Goal: Navigation & Orientation: Find specific page/section

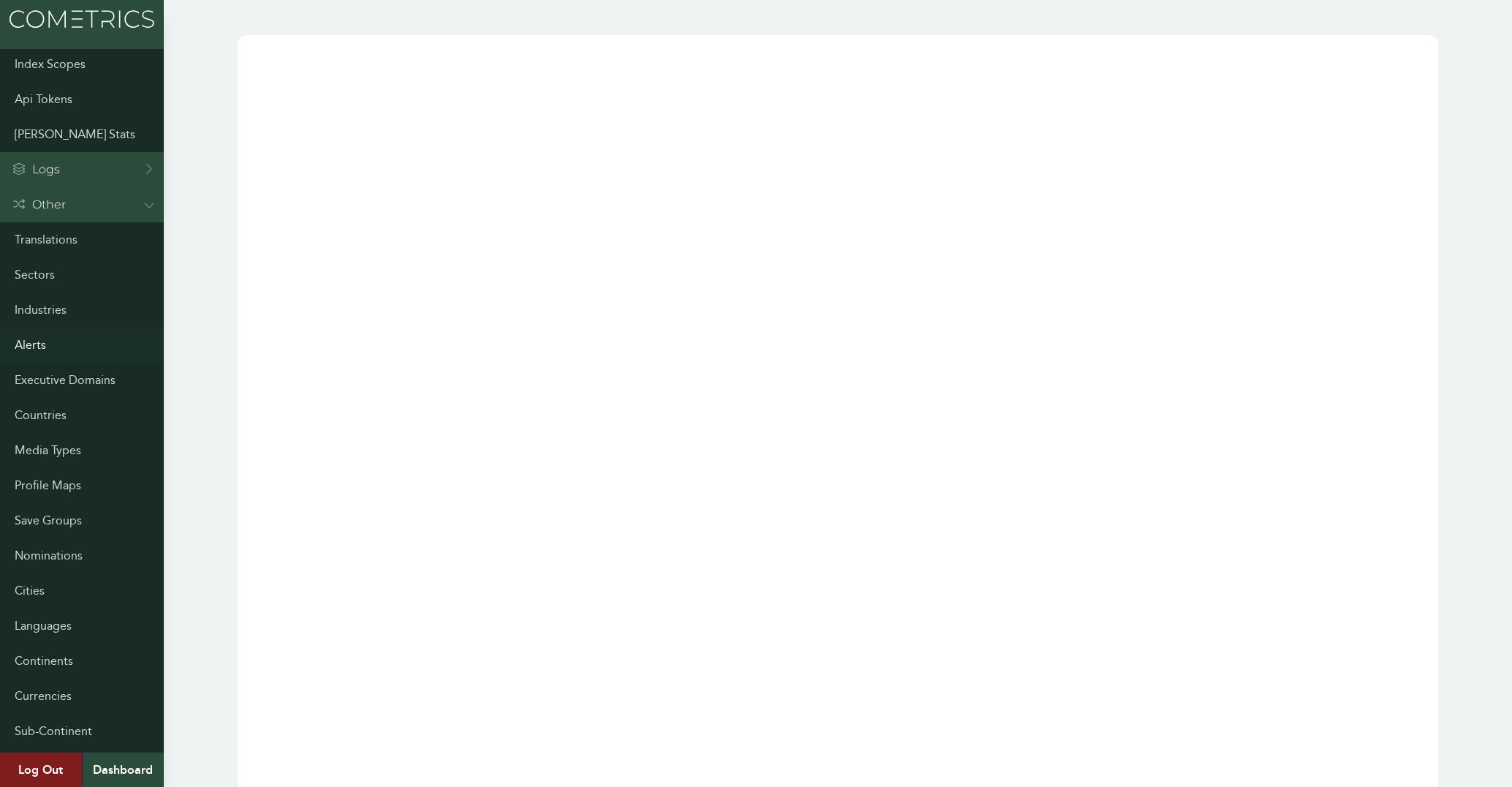
scroll to position [794, 0]
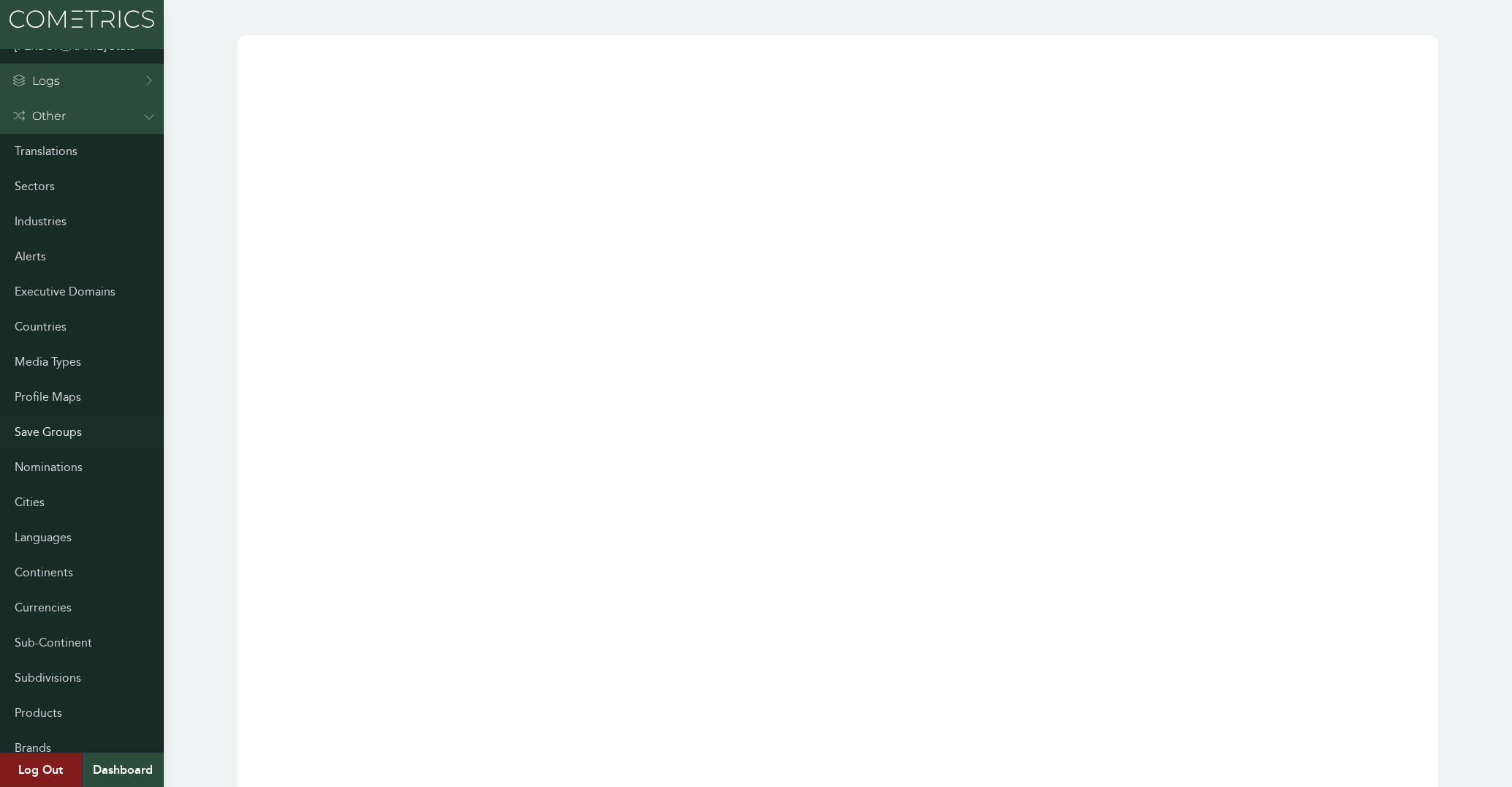
click at [52, 426] on link "Save Groups" at bounding box center [81, 431] width 164 height 35
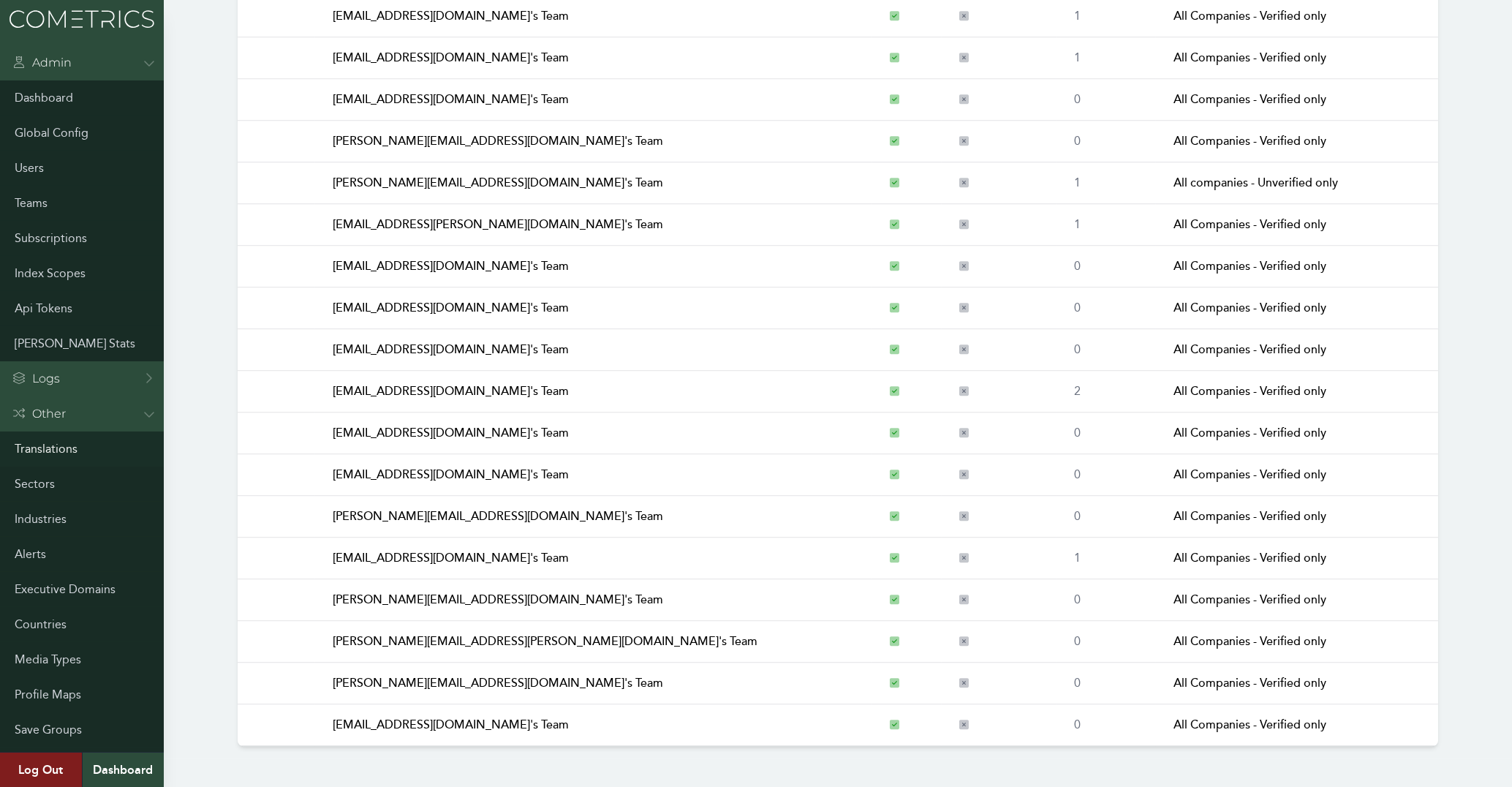
scroll to position [529, 0]
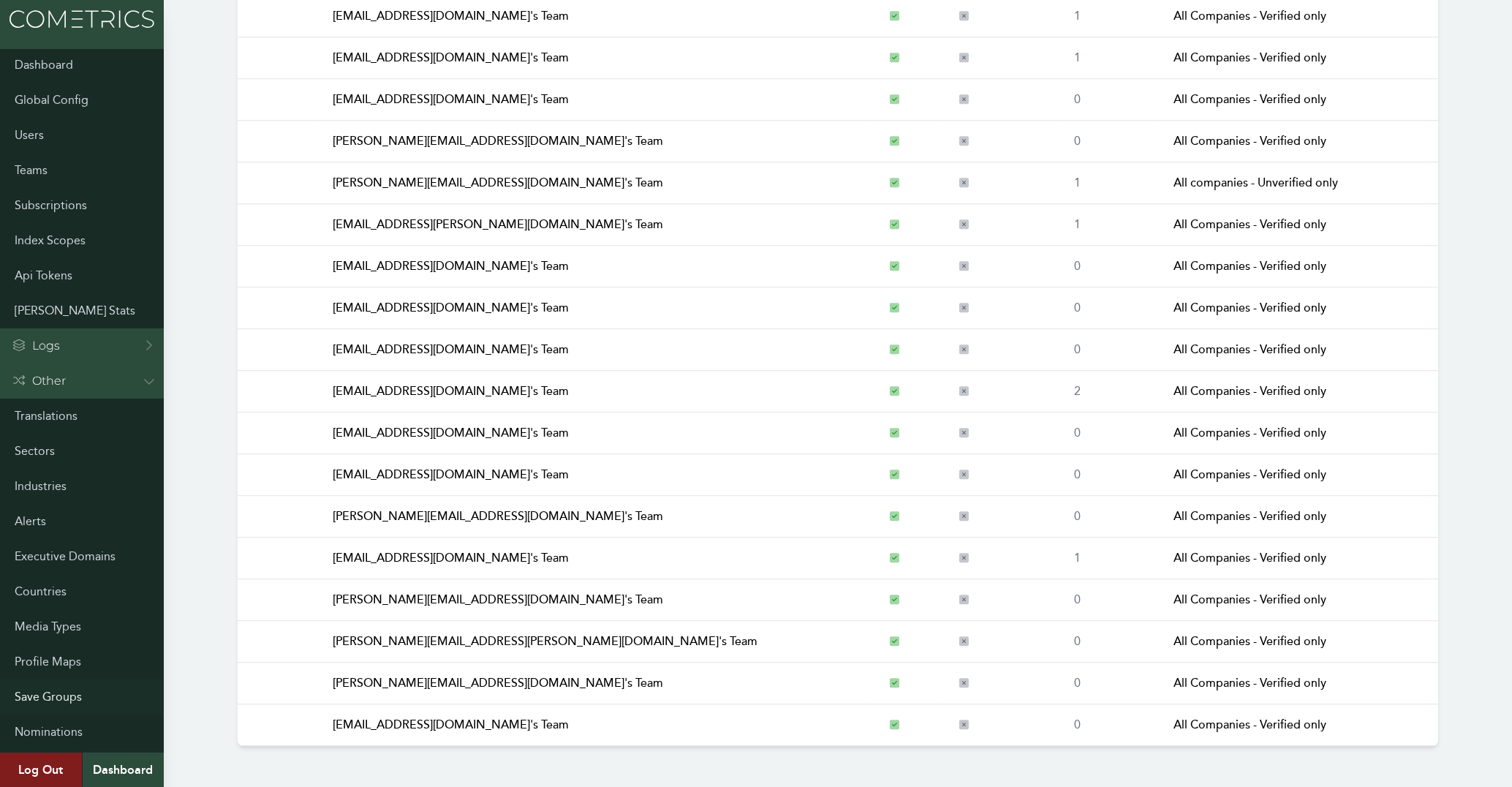
click at [52, 693] on link "Save Groups" at bounding box center [81, 696] width 164 height 35
click at [41, 691] on link "Save Groups" at bounding box center [81, 696] width 164 height 35
click at [41, 691] on link "Save Groups" at bounding box center [81, 696] width 164 height 35
click at [36, 694] on link "Save Groups" at bounding box center [81, 696] width 164 height 35
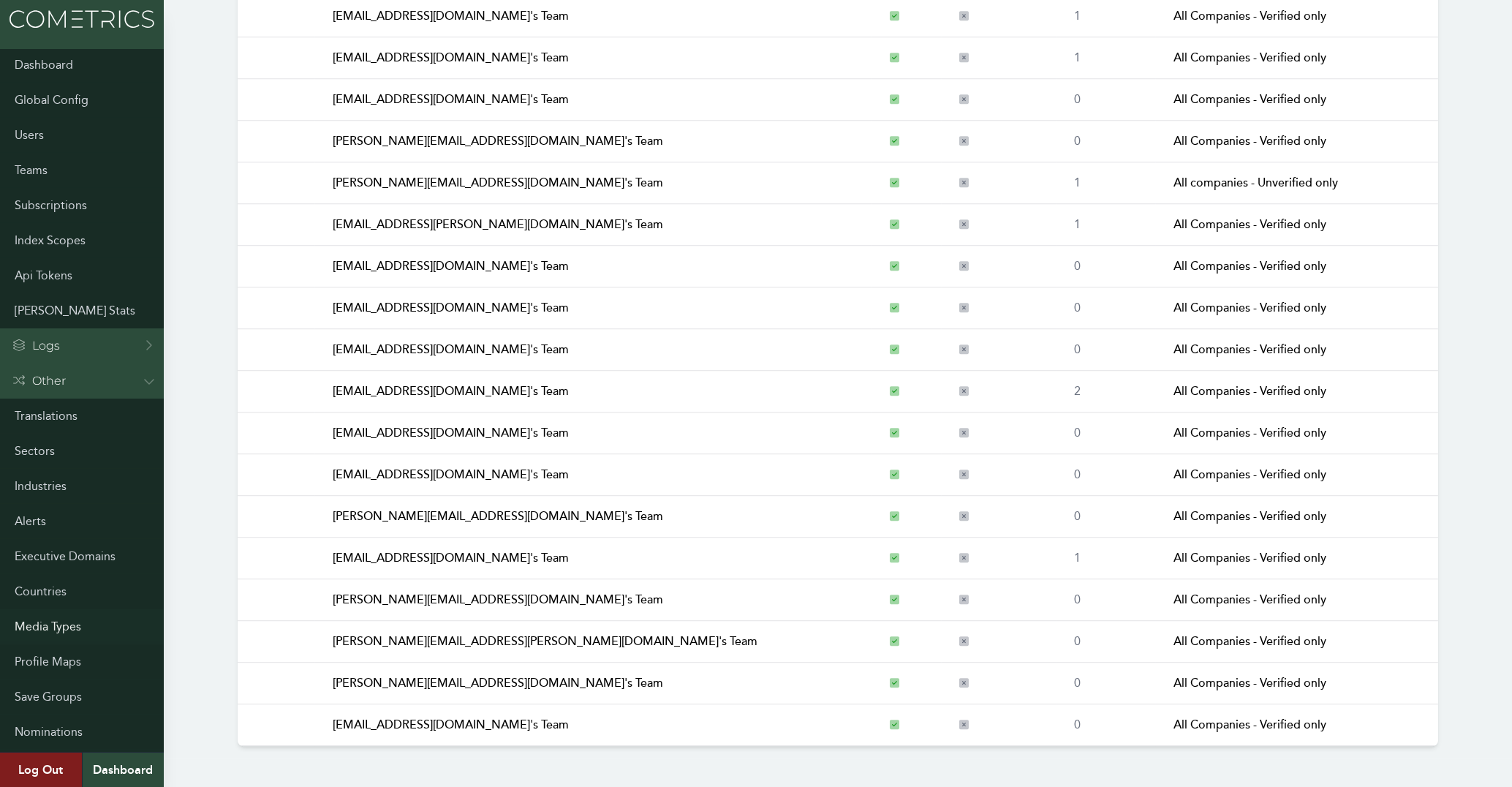
scroll to position [705, 0]
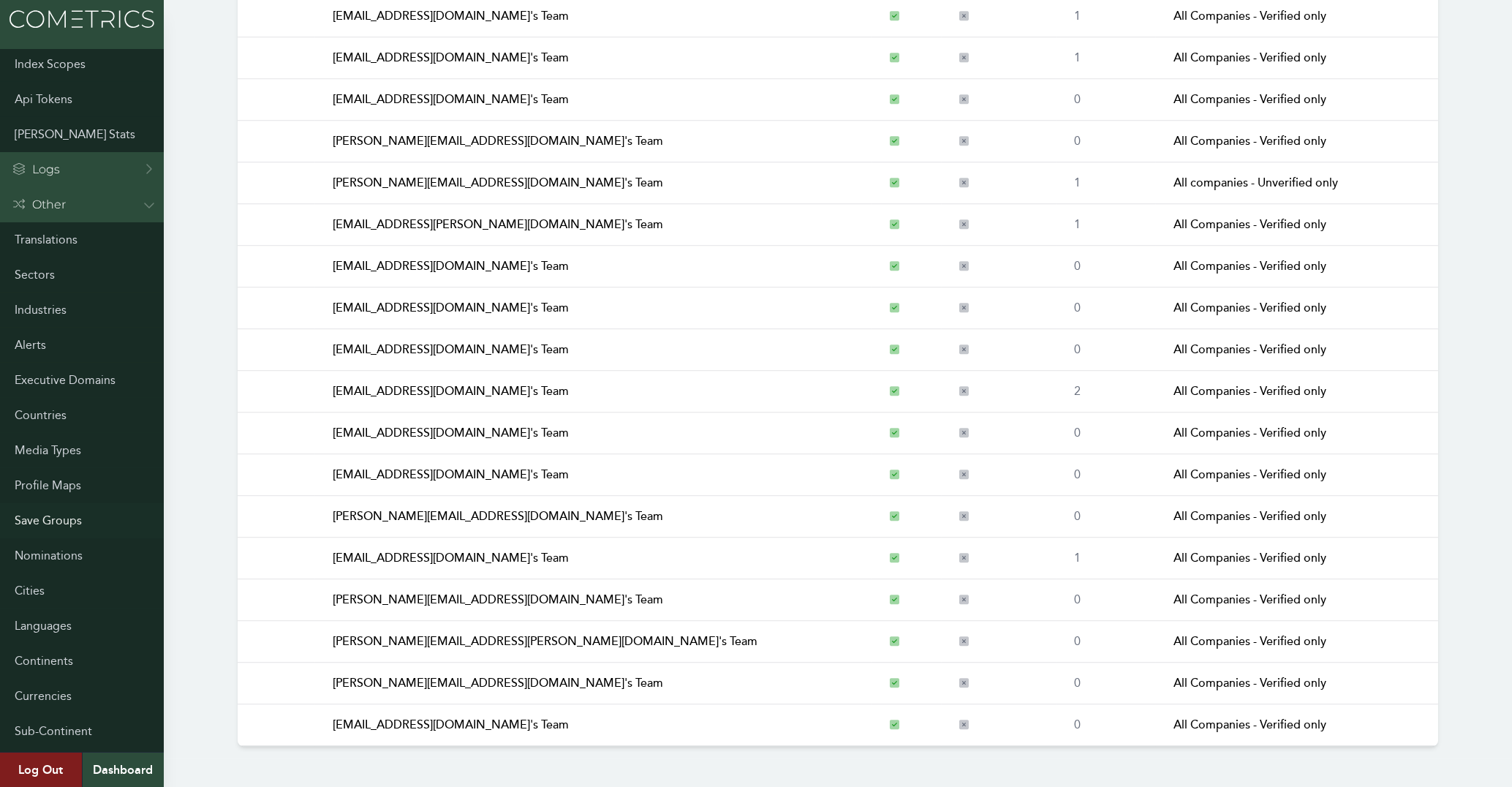
click at [54, 517] on link "Save Groups" at bounding box center [81, 520] width 164 height 35
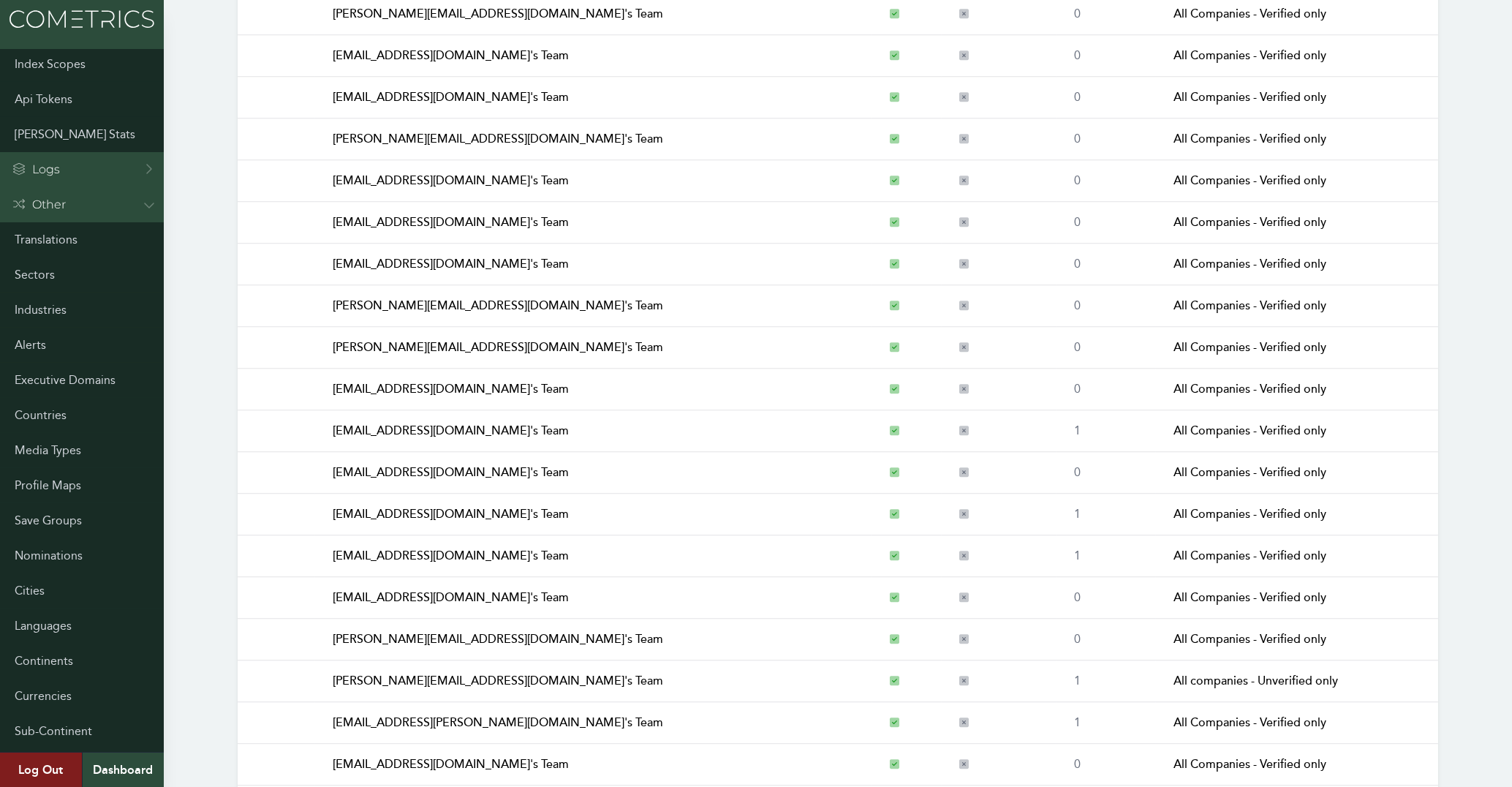
scroll to position [15816, 0]
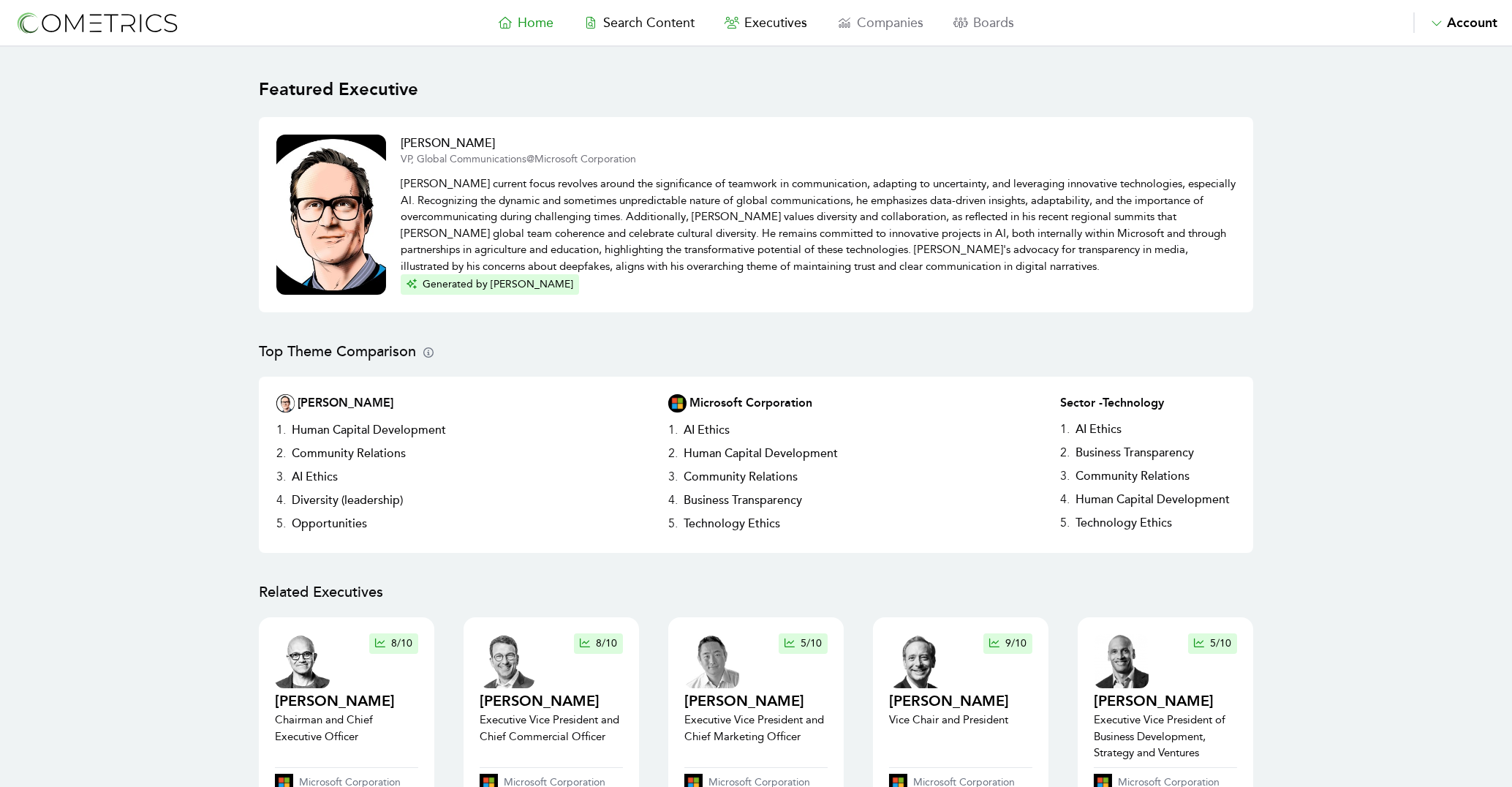
click at [97, 26] on img at bounding box center [97, 23] width 165 height 27
click at [1443, 24] on icon "button" at bounding box center [1436, 23] width 14 height 11
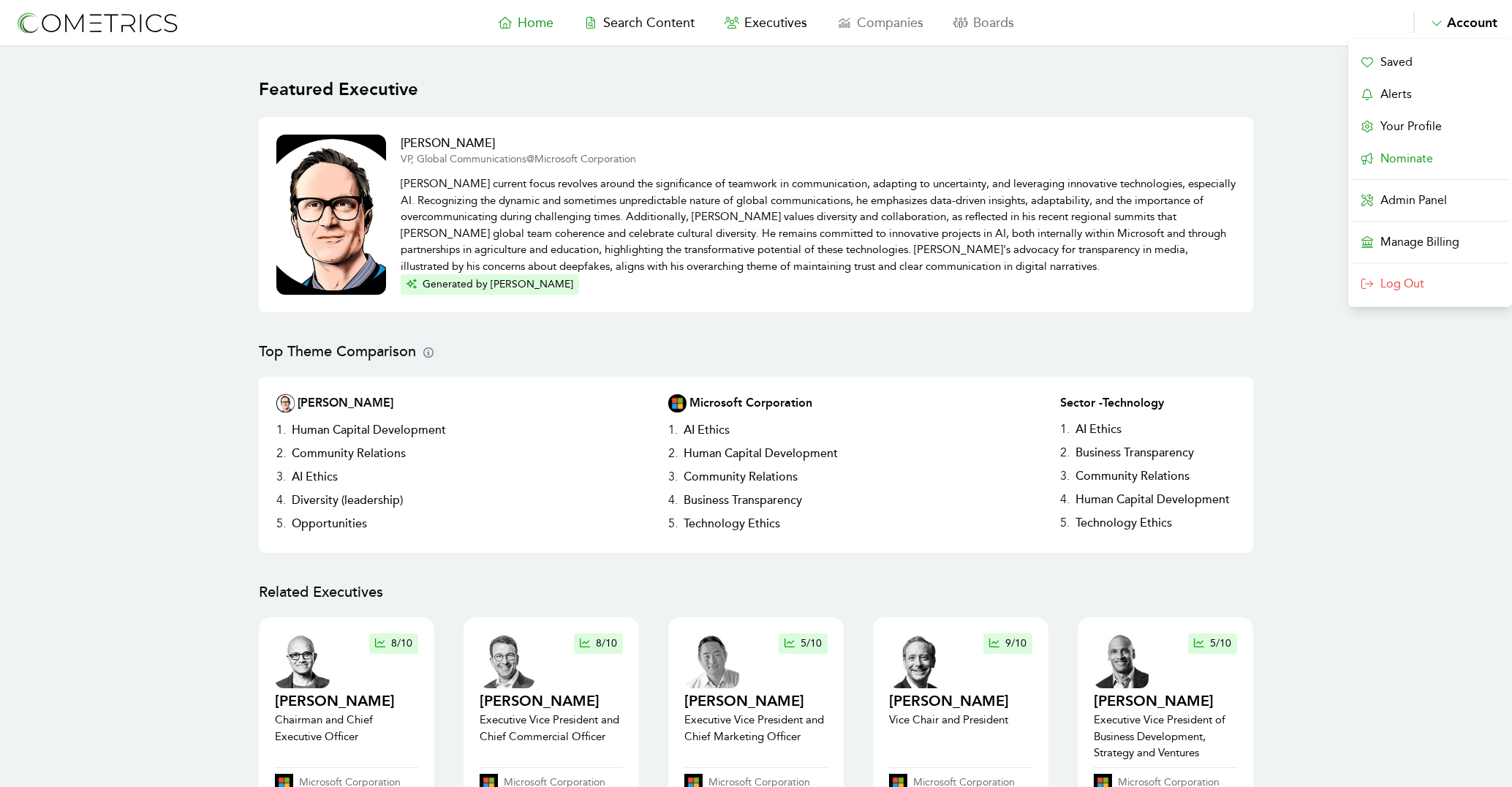
click at [1422, 155] on link "Nominate" at bounding box center [1430, 158] width 158 height 24
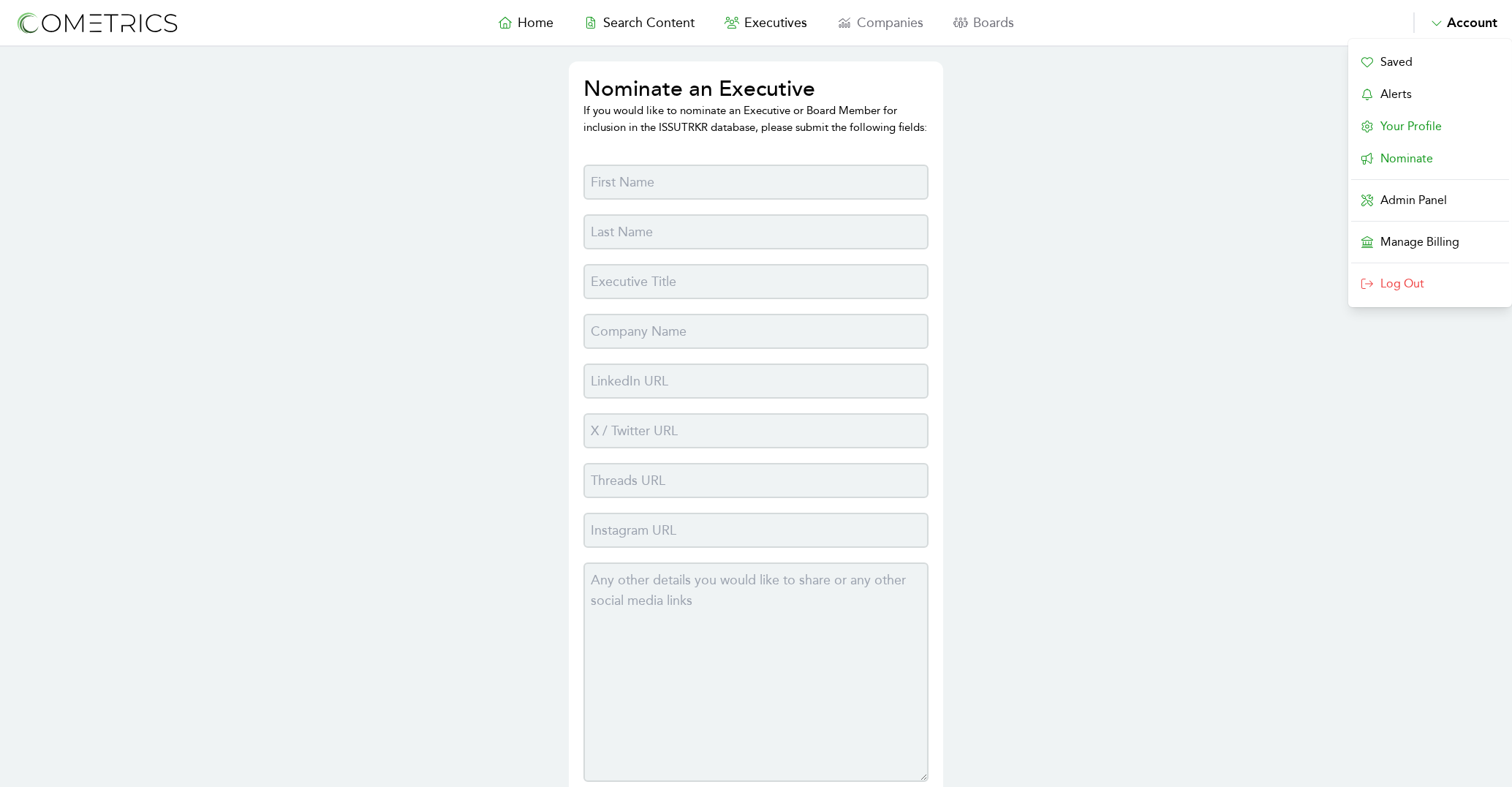
click at [1404, 121] on link "Your Profile" at bounding box center [1430, 126] width 158 height 24
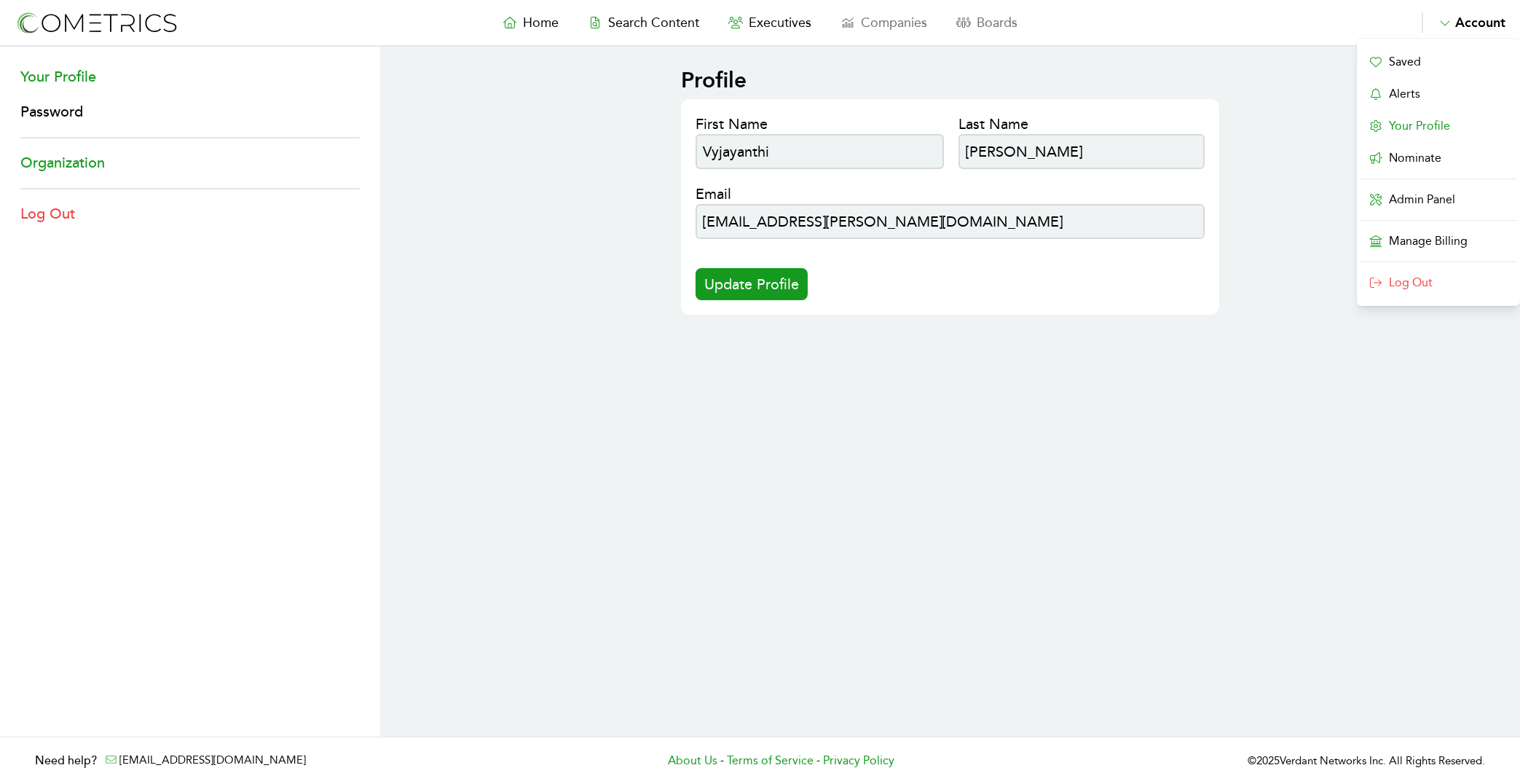
click at [89, 155] on link "Organization" at bounding box center [190, 163] width 339 height 21
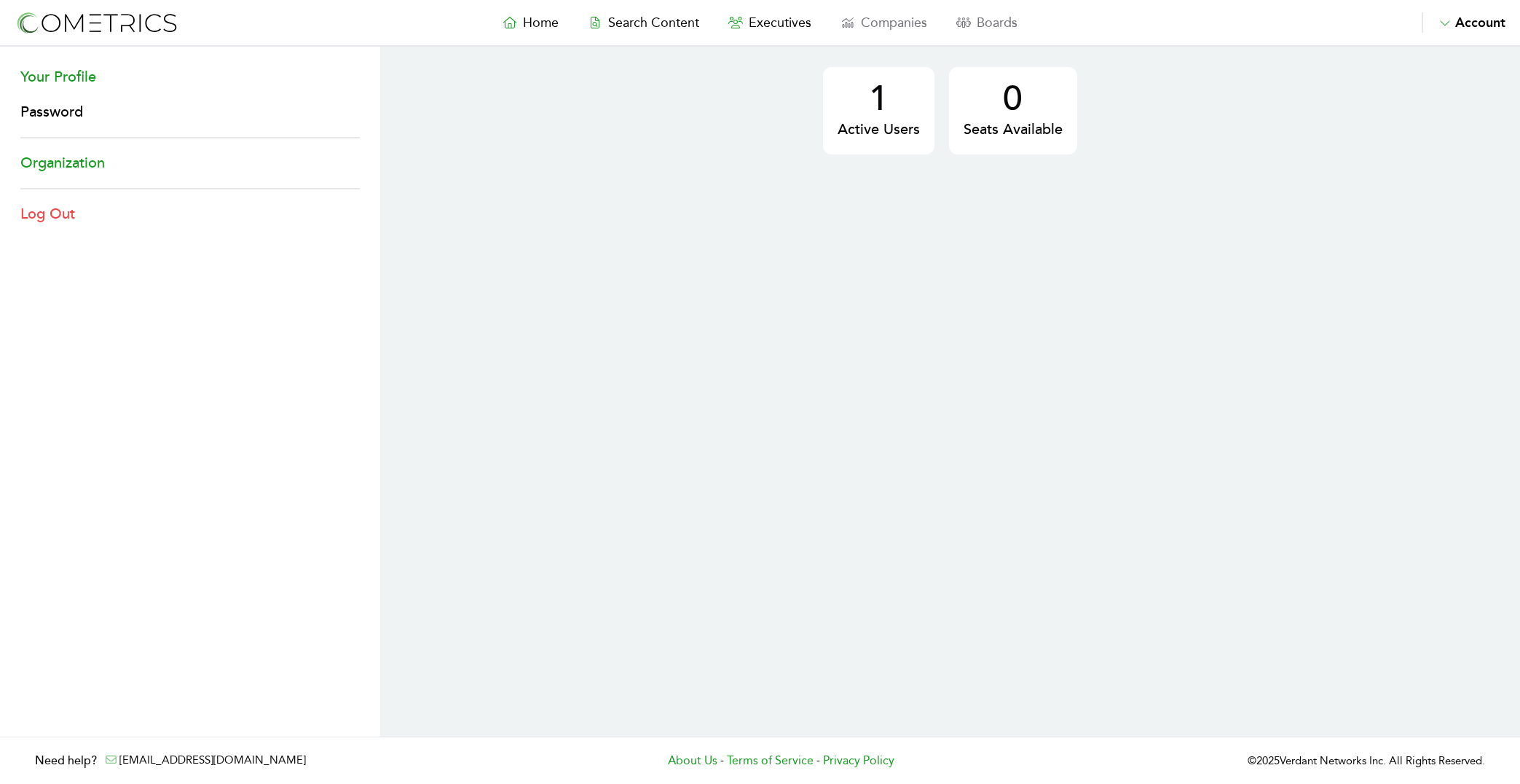
click at [89, 77] on link "Your Profile" at bounding box center [190, 77] width 339 height 21
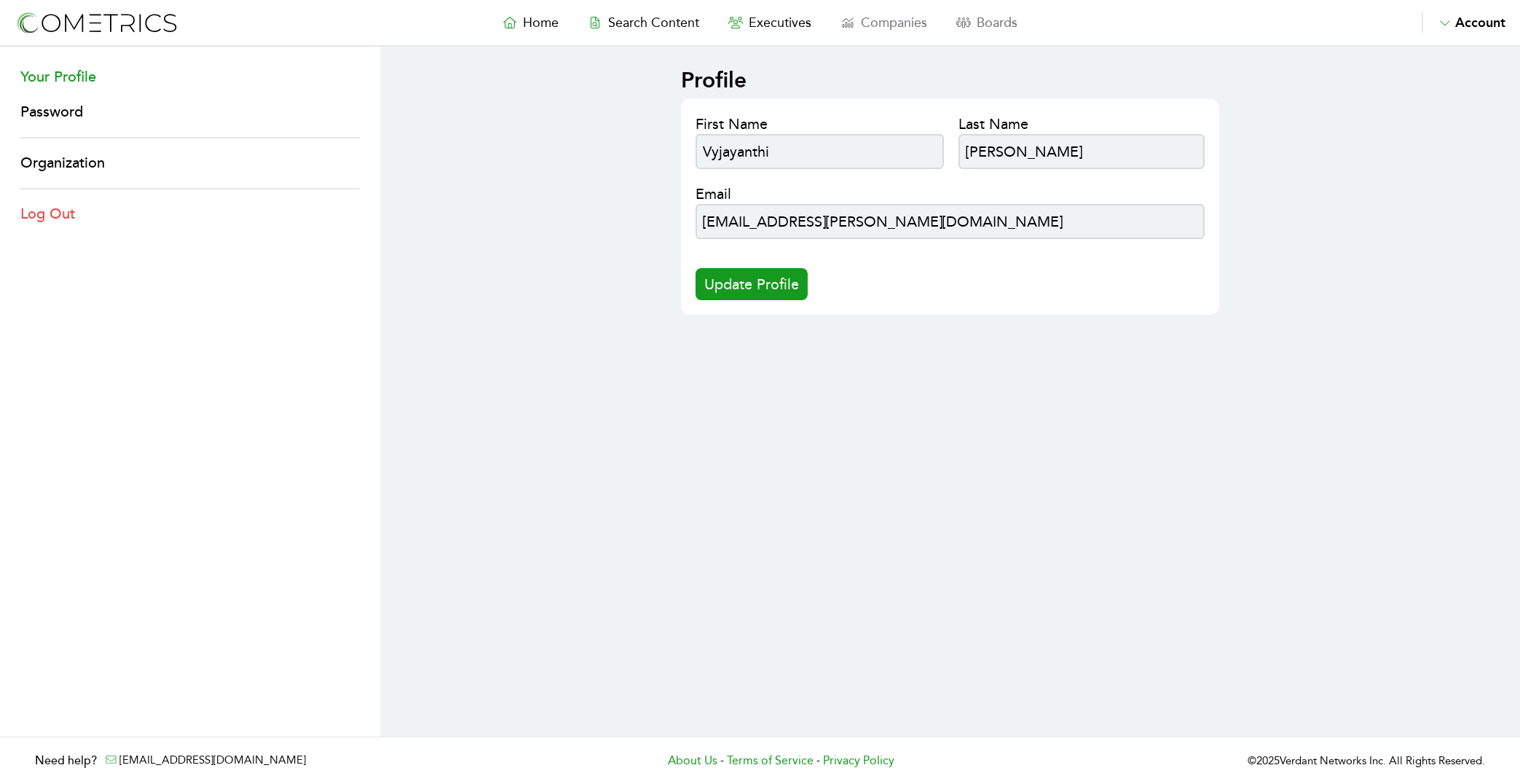
click at [1451, 18] on icon "button" at bounding box center [1445, 23] width 14 height 11
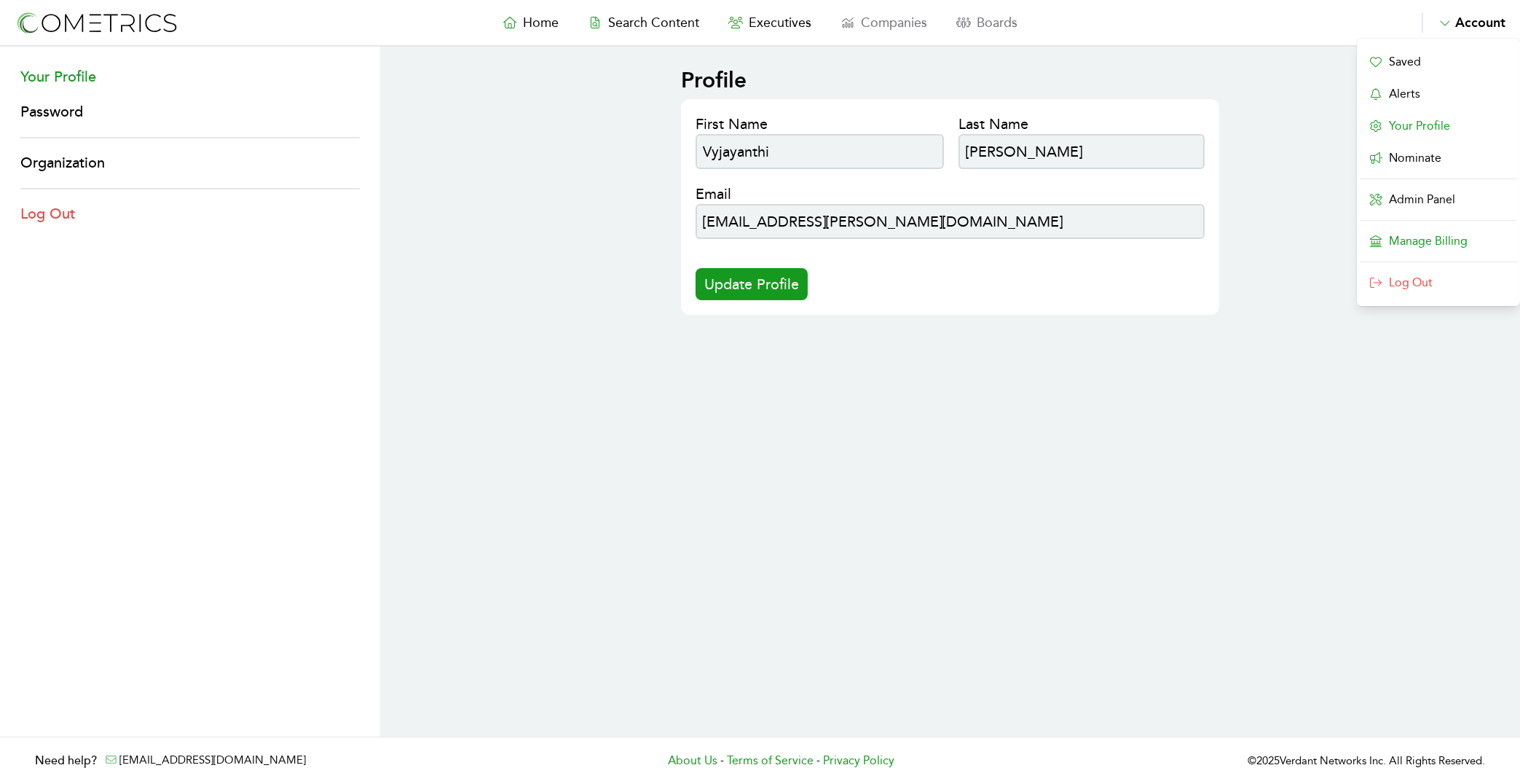
click at [1427, 242] on span "Manage Billing" at bounding box center [1438, 240] width 157 height 24
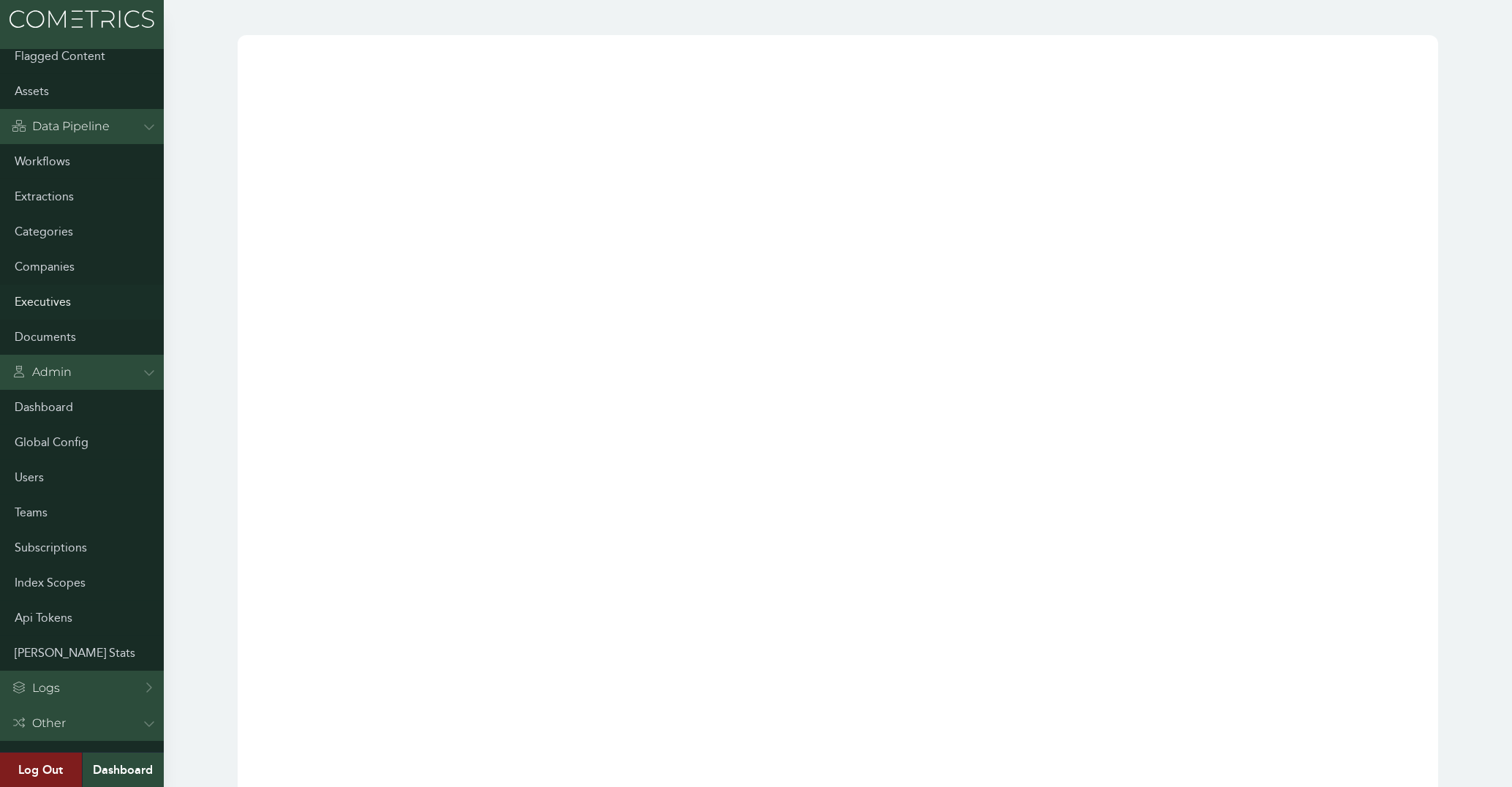
scroll to position [353, 0]
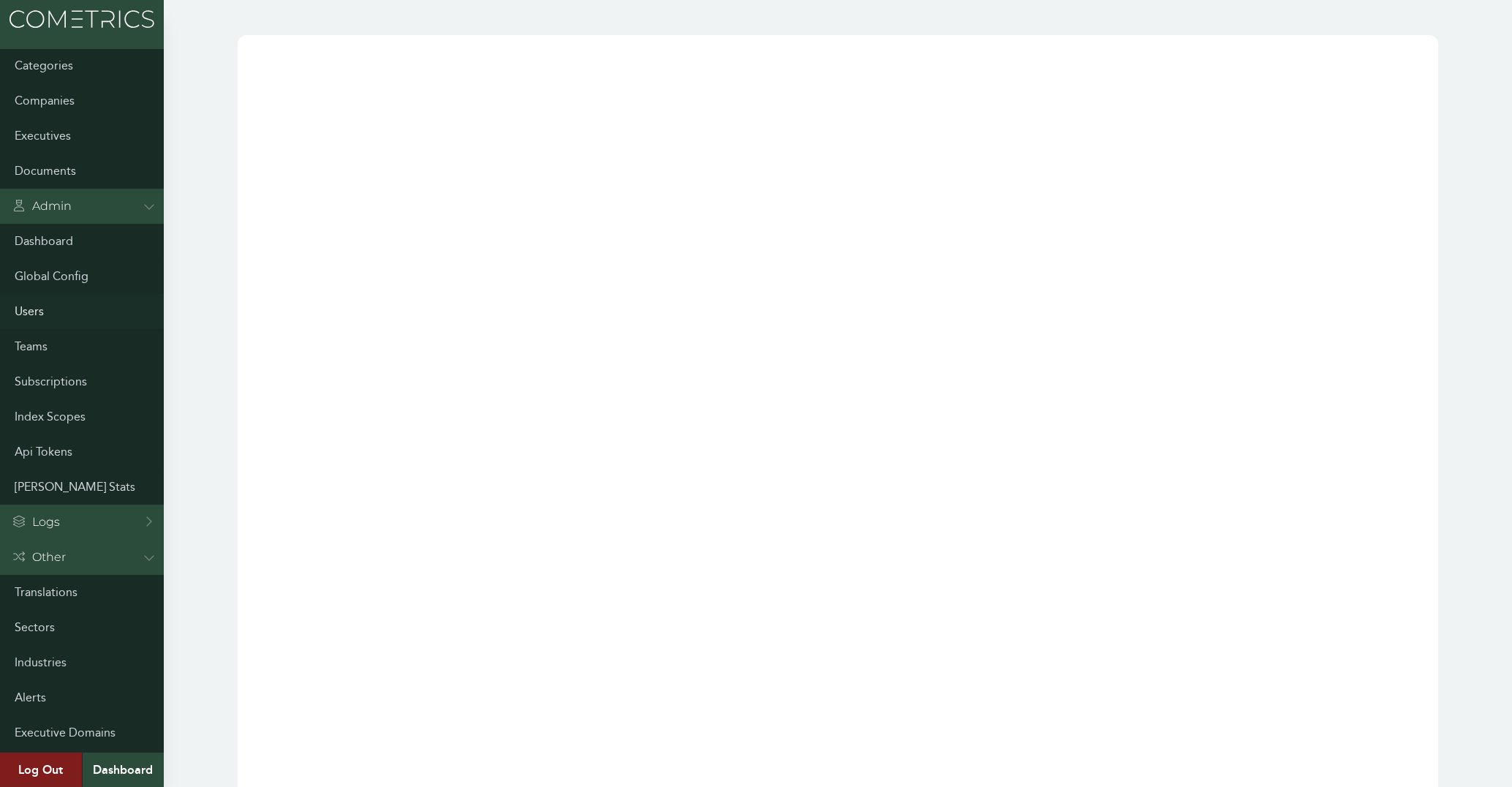
click at [35, 316] on link "Users" at bounding box center [81, 311] width 164 height 35
